Goal: Obtain resource: Obtain resource

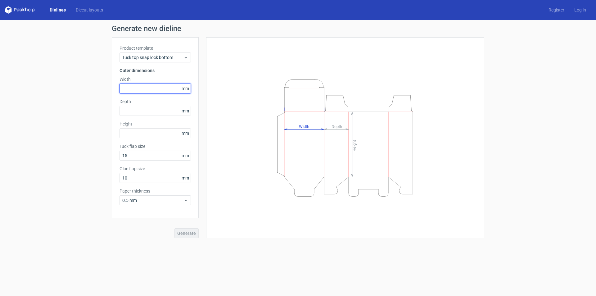
drag, startPoint x: 161, startPoint y: 89, endPoint x: 167, endPoint y: 87, distance: 7.0
click at [162, 88] on input "text" at bounding box center [155, 89] width 71 height 10
click at [185, 86] on span "mm" at bounding box center [185, 88] width 11 height 9
click at [189, 88] on span "mm" at bounding box center [185, 88] width 11 height 9
click at [187, 89] on span "mm" at bounding box center [185, 88] width 11 height 9
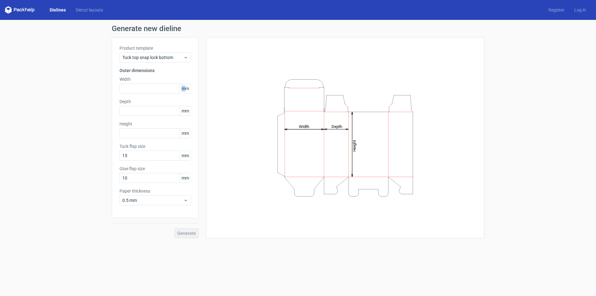
click at [184, 88] on span "mm" at bounding box center [185, 88] width 11 height 9
click at [186, 59] on icon at bounding box center [186, 57] width 5 height 5
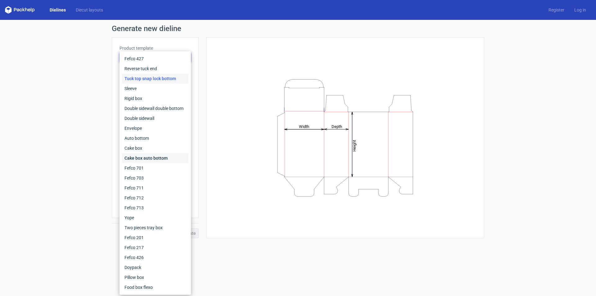
click at [143, 157] on div "Cake box auto bottom" at bounding box center [155, 158] width 66 height 10
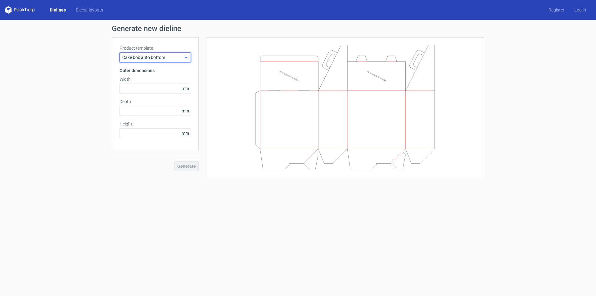
click at [173, 54] on div "Cake box auto bottom" at bounding box center [155, 57] width 71 height 10
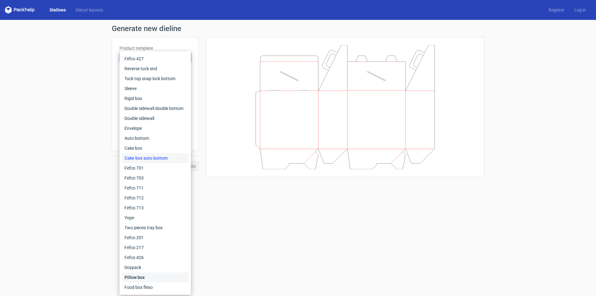
click at [142, 277] on div "Pillow box" at bounding box center [155, 277] width 66 height 10
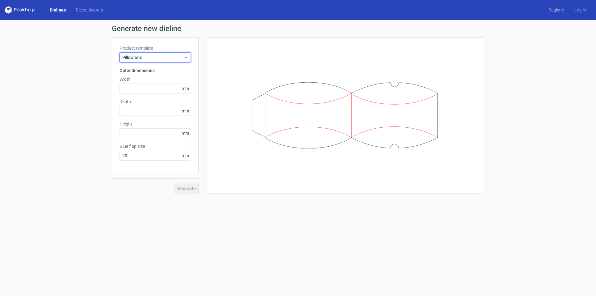
click at [184, 54] on span "Pillow box" at bounding box center [152, 57] width 61 height 6
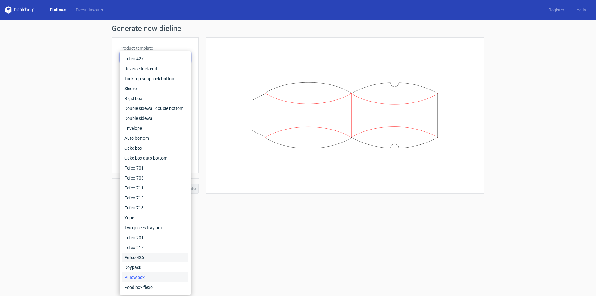
click at [147, 256] on div "Fefco 426" at bounding box center [155, 257] width 66 height 10
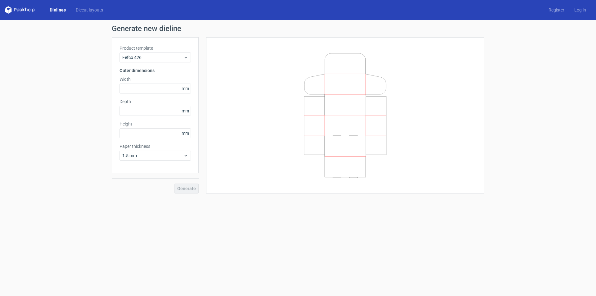
click at [188, 52] on div "Product template Fefco 426" at bounding box center [155, 53] width 71 height 17
click at [187, 57] on icon at bounding box center [186, 57] width 5 height 5
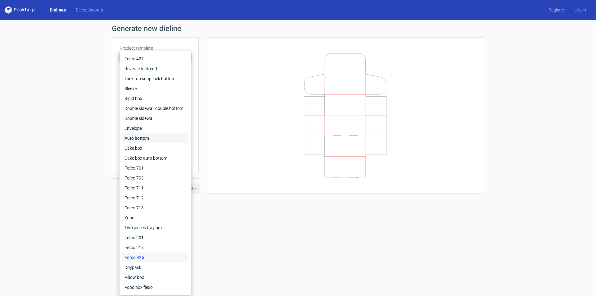
click at [159, 136] on div "Auto bottom" at bounding box center [155, 138] width 66 height 10
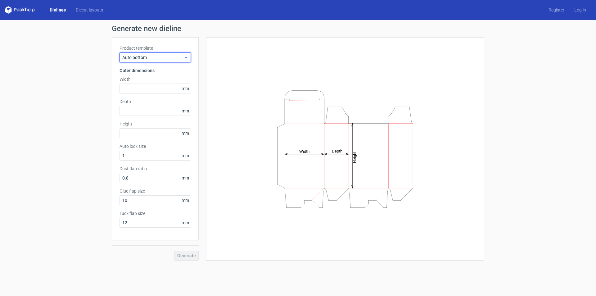
click at [187, 56] on icon at bounding box center [186, 57] width 5 height 5
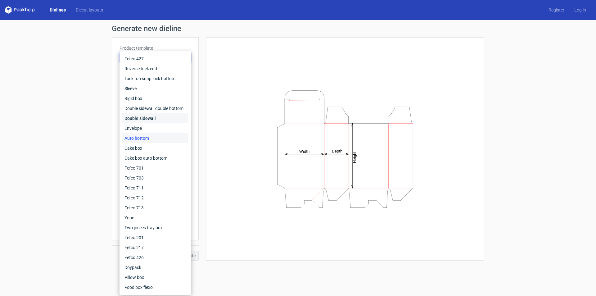
click at [163, 120] on div "Double sidewall" at bounding box center [155, 118] width 66 height 10
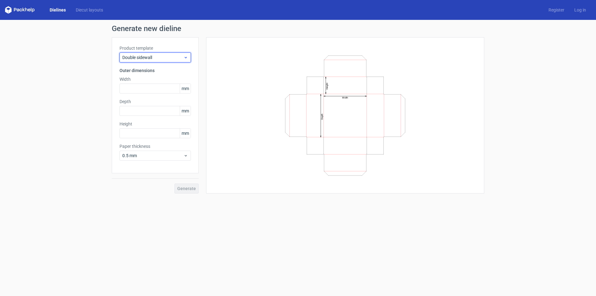
click at [190, 60] on div "Double sidewall" at bounding box center [155, 57] width 71 height 10
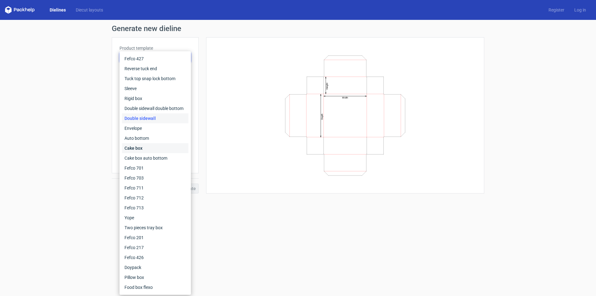
click at [144, 147] on div "Cake box" at bounding box center [155, 148] width 66 height 10
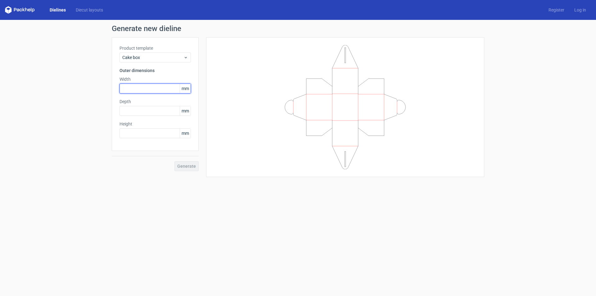
click at [144, 89] on input "text" at bounding box center [155, 89] width 71 height 10
type input "30"
click at [138, 110] on input "text" at bounding box center [155, 111] width 71 height 10
type input "20"
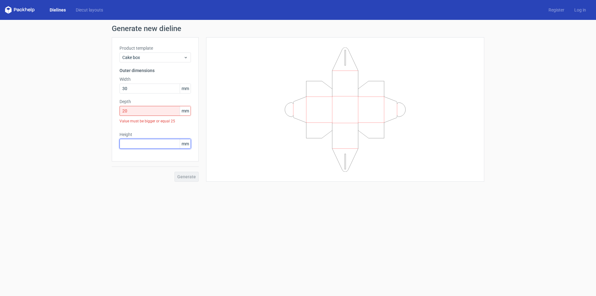
click at [136, 136] on div "Height mm" at bounding box center [155, 139] width 71 height 17
type input "10"
click at [131, 112] on input "20" at bounding box center [155, 111] width 71 height 10
drag, startPoint x: 137, startPoint y: 110, endPoint x: 130, endPoint y: 110, distance: 7.5
click at [130, 110] on input "20" at bounding box center [155, 111] width 71 height 10
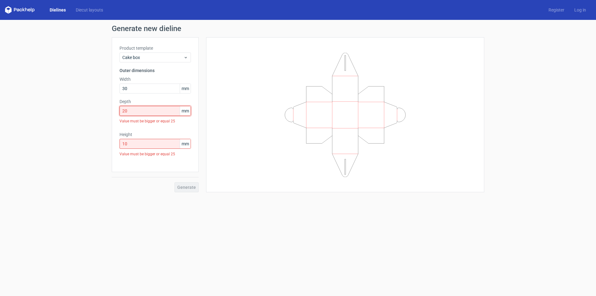
drag, startPoint x: 131, startPoint y: 109, endPoint x: 119, endPoint y: 109, distance: 11.5
click at [119, 109] on div "Product template Cake box Outer dimensions Width 30 mm Depth 20 mm Value must b…" at bounding box center [155, 104] width 87 height 135
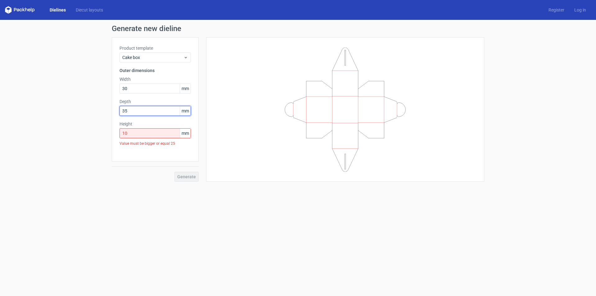
type input "35"
drag, startPoint x: 134, startPoint y: 135, endPoint x: 120, endPoint y: 135, distance: 14.0
click at [120, 135] on input "10" at bounding box center [155, 133] width 71 height 10
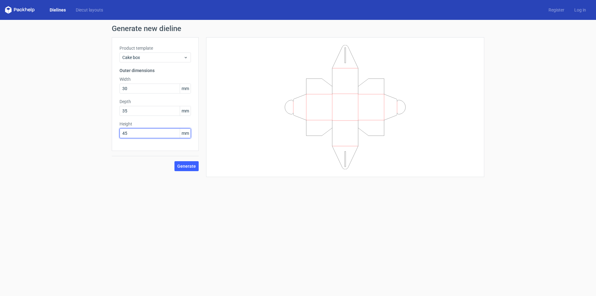
type input "45"
click at [135, 102] on label "Depth" at bounding box center [155, 101] width 71 height 6
click at [189, 159] on div "Generate" at bounding box center [155, 161] width 87 height 20
click at [187, 164] on span "Generate" at bounding box center [186, 166] width 19 height 4
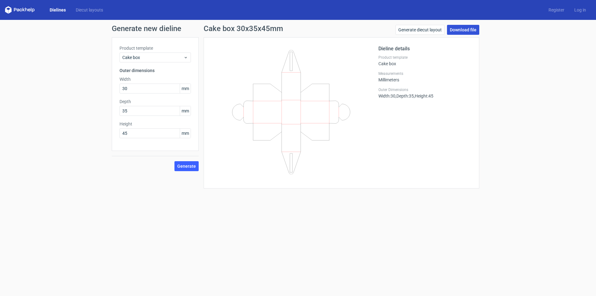
click at [457, 31] on link "Download file" at bounding box center [463, 30] width 32 height 10
click at [25, 12] on icon at bounding box center [20, 9] width 30 height 7
click at [29, 9] on icon at bounding box center [29, 10] width 2 height 3
click at [2, 10] on div "Dielines Diecut layouts Register Log in" at bounding box center [298, 10] width 596 height 20
click at [5, 10] on div "Dielines Diecut layouts Register Log in" at bounding box center [298, 10] width 596 height 20
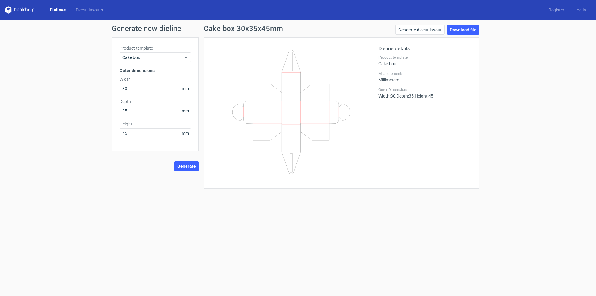
click at [51, 10] on link "Dielines" at bounding box center [58, 10] width 26 height 6
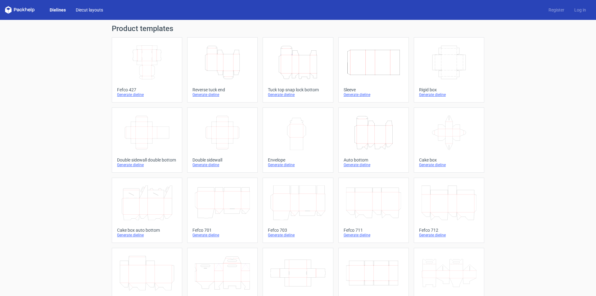
click at [97, 9] on link "Diecut layouts" at bounding box center [89, 10] width 37 height 6
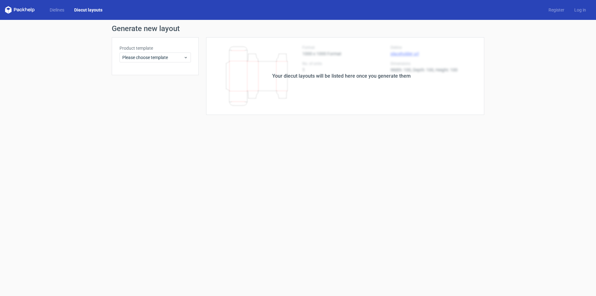
click at [385, 75] on div "Your diecut layouts will be listed here once you generate them" at bounding box center [341, 75] width 138 height 7
click at [173, 59] on span "Please choose template" at bounding box center [152, 57] width 61 height 6
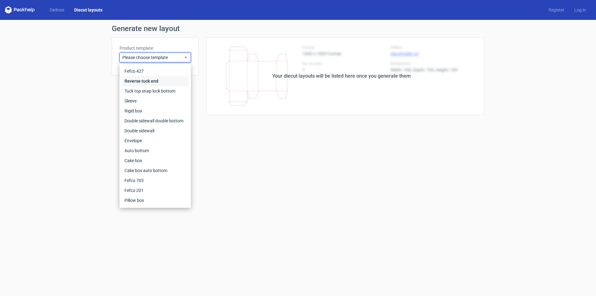
click at [155, 81] on div "Reverse tuck end" at bounding box center [155, 81] width 66 height 10
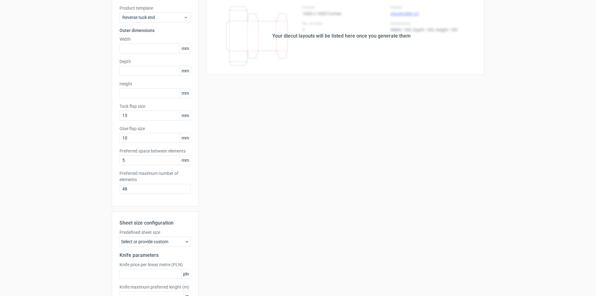
scroll to position [83, 0]
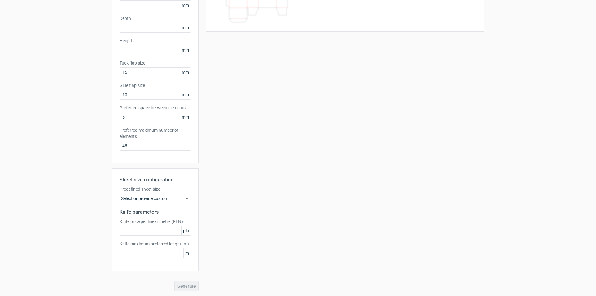
click at [148, 200] on div "Select or provide custom" at bounding box center [155, 198] width 71 height 10
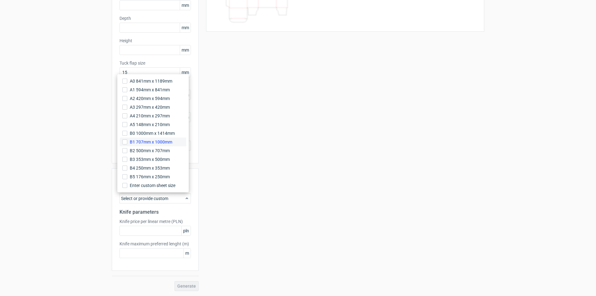
click at [148, 145] on label "B1 707mm x 1000mm" at bounding box center [153, 142] width 66 height 9
click at [127, 144] on input "B1 707mm x 1000mm" at bounding box center [124, 141] width 5 height 5
click at [181, 233] on span "pln" at bounding box center [185, 230] width 9 height 9
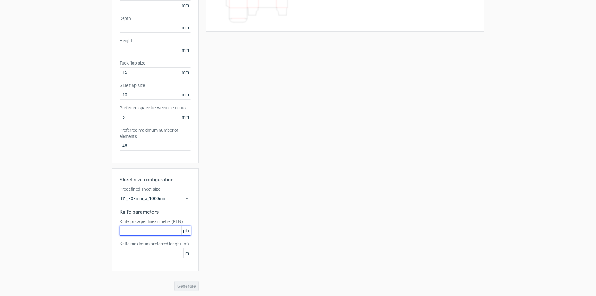
click at [172, 231] on input "text" at bounding box center [155, 231] width 71 height 10
type input "10"
click at [149, 258] on div "Sheet size configuration Predefined sheet size B1_707mm_x_1000mm Knife paramete…" at bounding box center [155, 219] width 87 height 102
click at [149, 254] on input "text" at bounding box center [155, 253] width 71 height 10
type input "10"
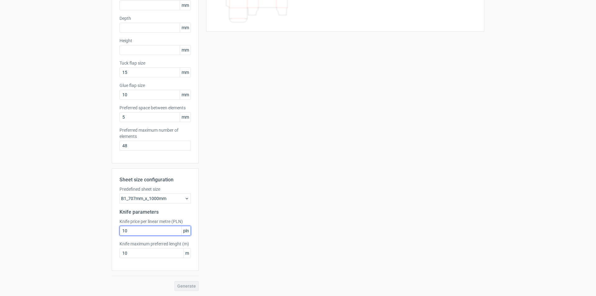
click at [154, 233] on input "10" at bounding box center [155, 231] width 71 height 10
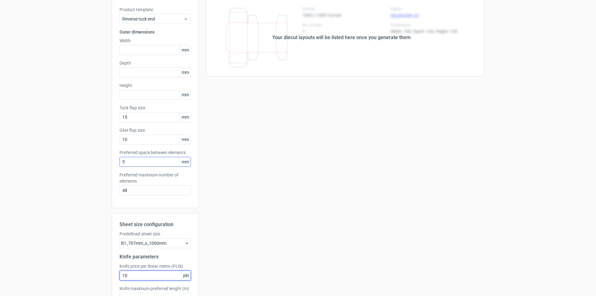
scroll to position [0, 0]
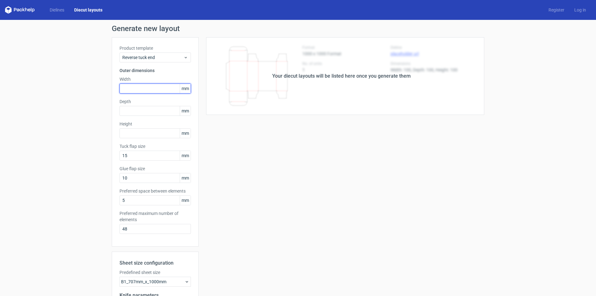
click at [166, 86] on input "text" at bounding box center [155, 89] width 71 height 10
type input "25"
click at [148, 114] on input "text" at bounding box center [155, 111] width 71 height 10
type input "25"
click at [150, 129] on input "text" at bounding box center [155, 133] width 71 height 10
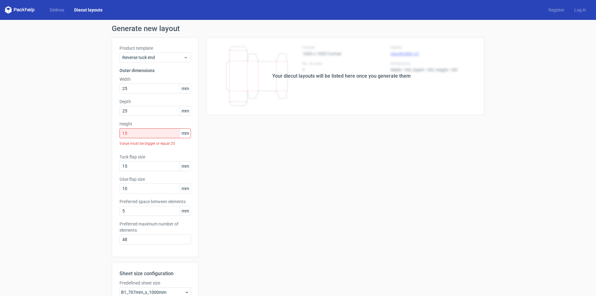
click at [220, 222] on div "Your diecut layouts will be listed here once you generate them Height Depth Wid…" at bounding box center [342, 210] width 286 height 347
click at [139, 132] on input "15" at bounding box center [155, 133] width 71 height 10
drag, startPoint x: 133, startPoint y: 132, endPoint x: 119, endPoint y: 132, distance: 13.7
click at [120, 132] on input "15" at bounding box center [155, 133] width 71 height 10
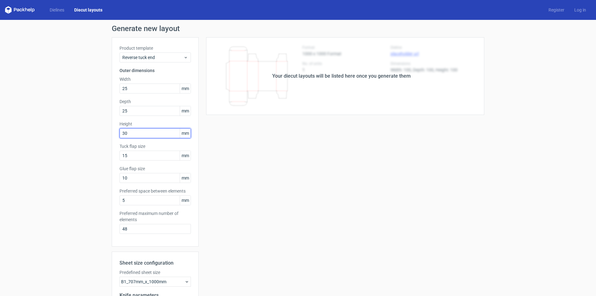
type input "30"
click at [229, 158] on div "Your diecut layouts will be listed here once you generate them Height Depth Wid…" at bounding box center [342, 205] width 286 height 337
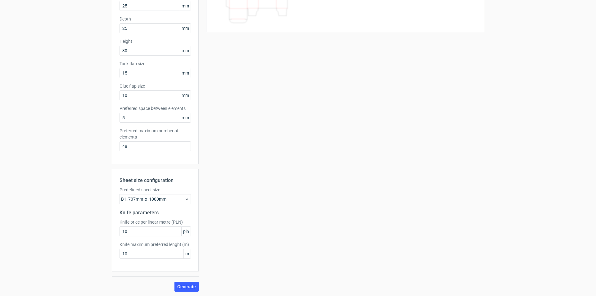
scroll to position [83, 0]
click at [189, 287] on span "Generate" at bounding box center [186, 286] width 19 height 4
click at [180, 287] on span "Generate" at bounding box center [186, 286] width 19 height 4
click at [180, 286] on span "Generate" at bounding box center [186, 286] width 19 height 4
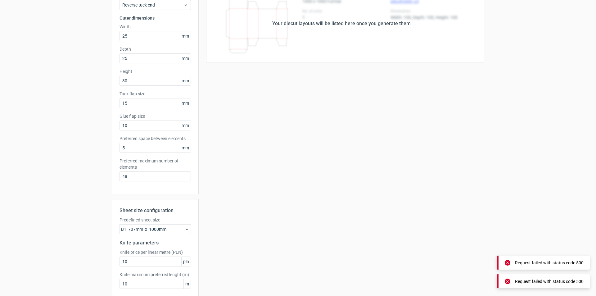
scroll to position [0, 0]
